Goal: Communication & Community: Answer question/provide support

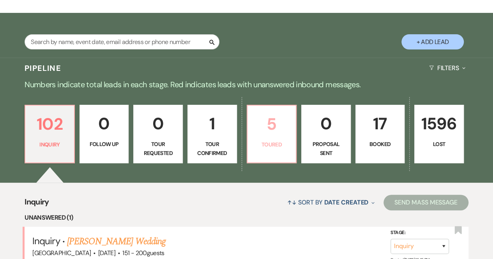
click at [257, 133] on p "5" at bounding box center [271, 124] width 39 height 26
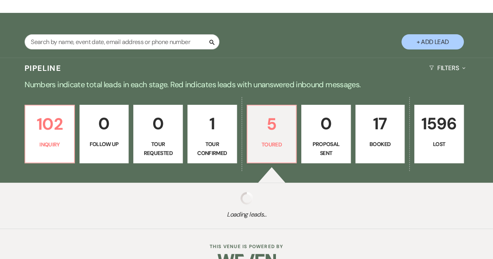
select select "5"
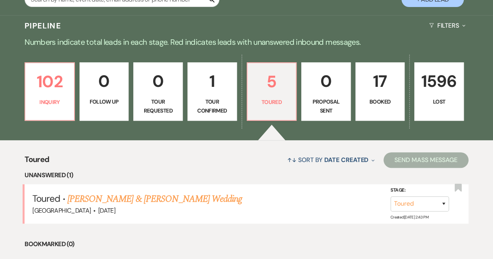
scroll to position [234, 0]
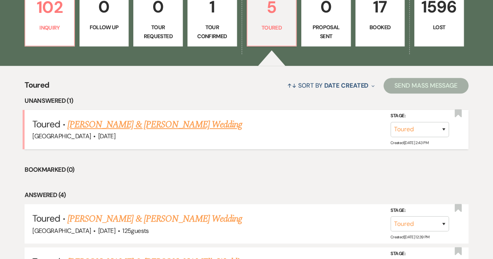
click at [152, 126] on link "[PERSON_NAME] & [PERSON_NAME] Wedding" at bounding box center [154, 125] width 175 height 14
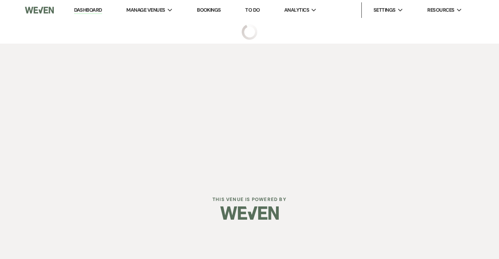
select select "5"
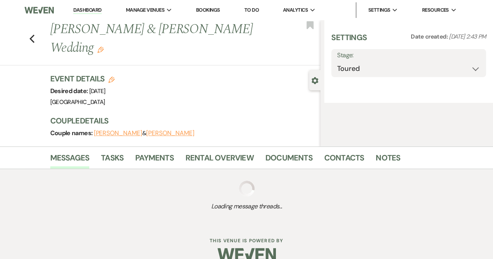
select select "5"
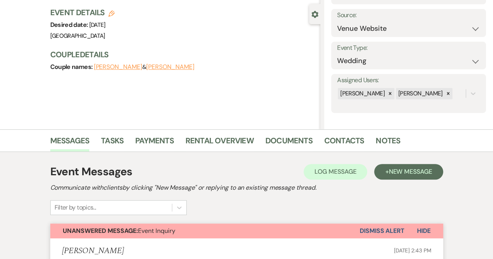
scroll to position [117, 0]
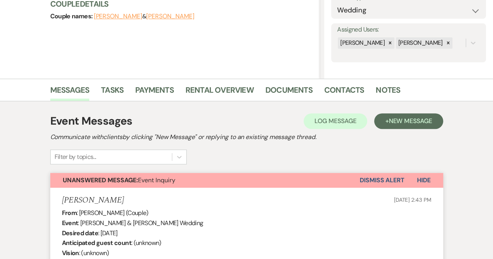
click at [367, 181] on button "Dismiss Alert" at bounding box center [382, 180] width 45 height 15
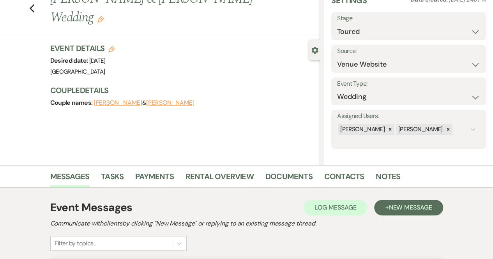
scroll to position [0, 0]
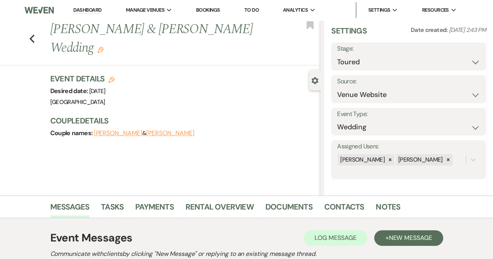
click at [78, 9] on link "Dashboard" at bounding box center [87, 10] width 28 height 7
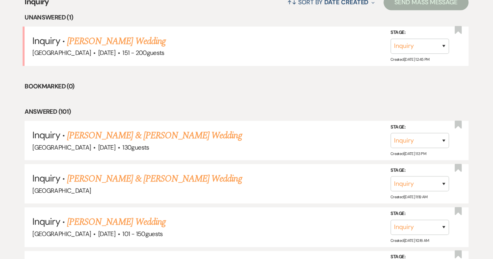
scroll to position [273, 0]
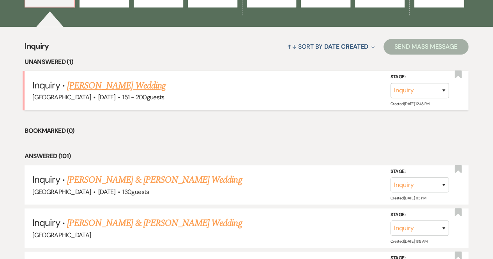
click at [124, 88] on link "[PERSON_NAME] Wedding" at bounding box center [116, 86] width 99 height 14
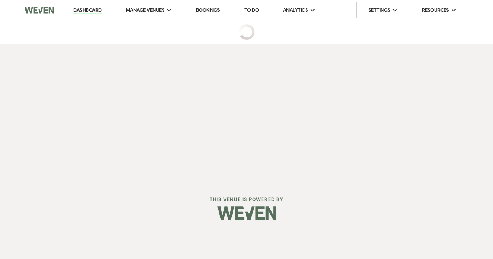
select select "2"
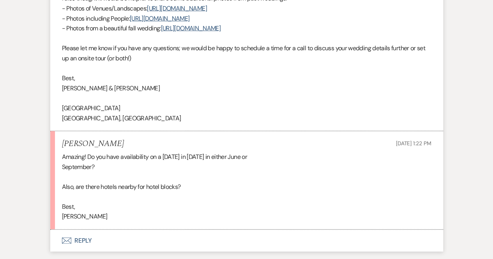
scroll to position [858, 0]
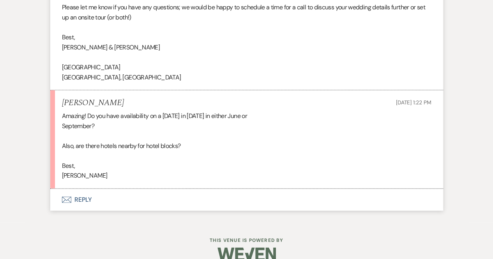
click at [74, 195] on button "Envelope Reply" at bounding box center [246, 200] width 393 height 22
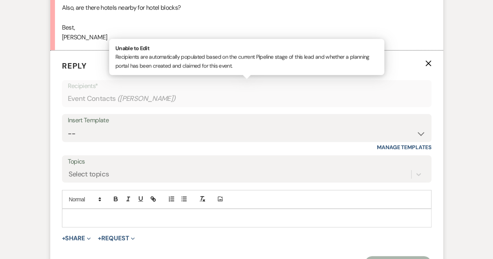
scroll to position [997, 0]
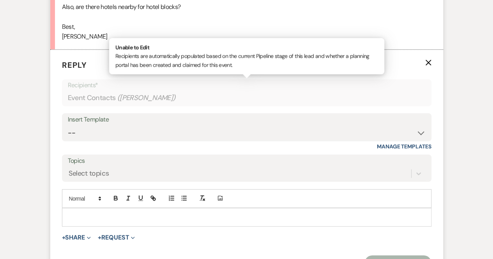
click at [104, 212] on div at bounding box center [246, 218] width 369 height 18
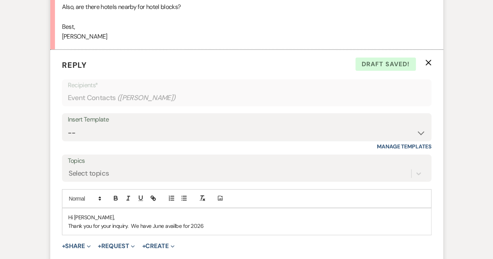
click at [151, 224] on p "Thank you for your inquiry. We have June availbe for 2026" at bounding box center [246, 226] width 357 height 9
click at [226, 223] on p "Thank you for your inquiry. We have all of June available for 2026" at bounding box center [246, 226] width 357 height 9
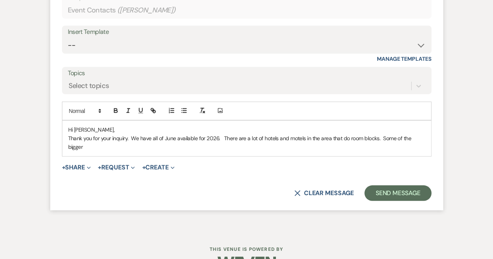
scroll to position [1097, 0]
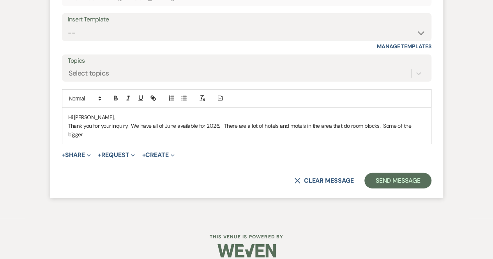
click at [222, 125] on p "Thank you for your inquiry. We have all of June available for 2026. There are a…" at bounding box center [246, 131] width 357 height 18
click at [169, 134] on p "Thank you for your inquiry. We have all of June available for 2026. We are book…" at bounding box center [246, 131] width 357 height 18
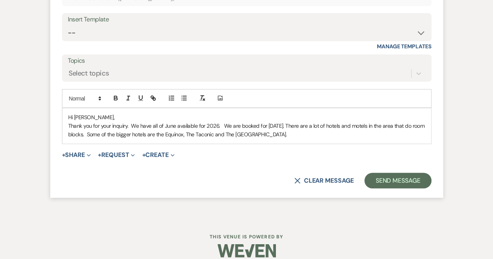
click at [178, 134] on p "Thank you for your inquiry. We have all of June available for 2026. We are book…" at bounding box center [246, 131] width 357 height 18
click at [302, 134] on p "Thank you for your inquiry. We have all of June available for 2026. We are book…" at bounding box center [246, 131] width 357 height 18
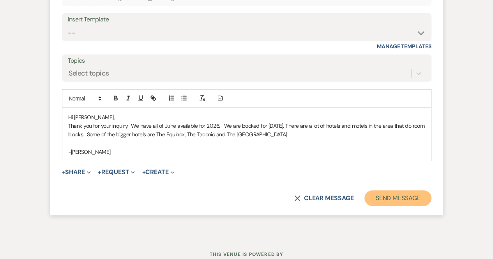
click at [412, 196] on button "Send Message" at bounding box center [397, 199] width 67 height 16
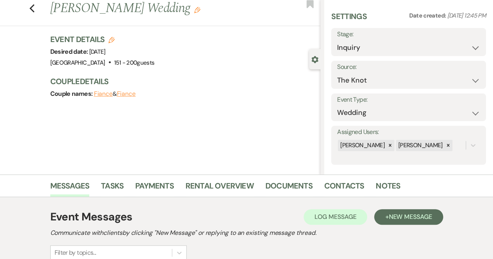
scroll to position [0, 0]
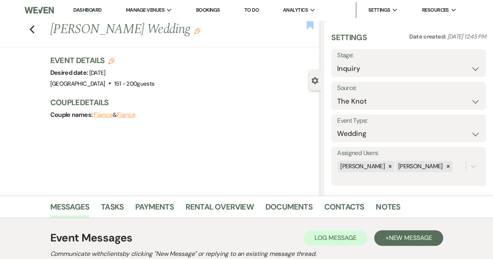
click at [308, 26] on use "button" at bounding box center [310, 25] width 7 height 8
click at [85, 8] on link "Dashboard" at bounding box center [87, 10] width 28 height 7
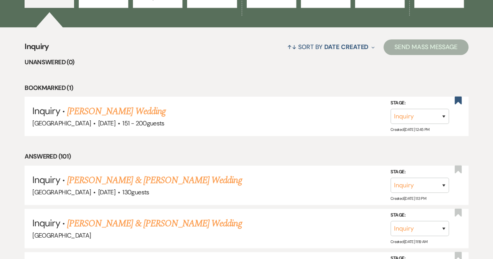
scroll to position [312, 0]
